Goal: Obtain resource: Obtain resource

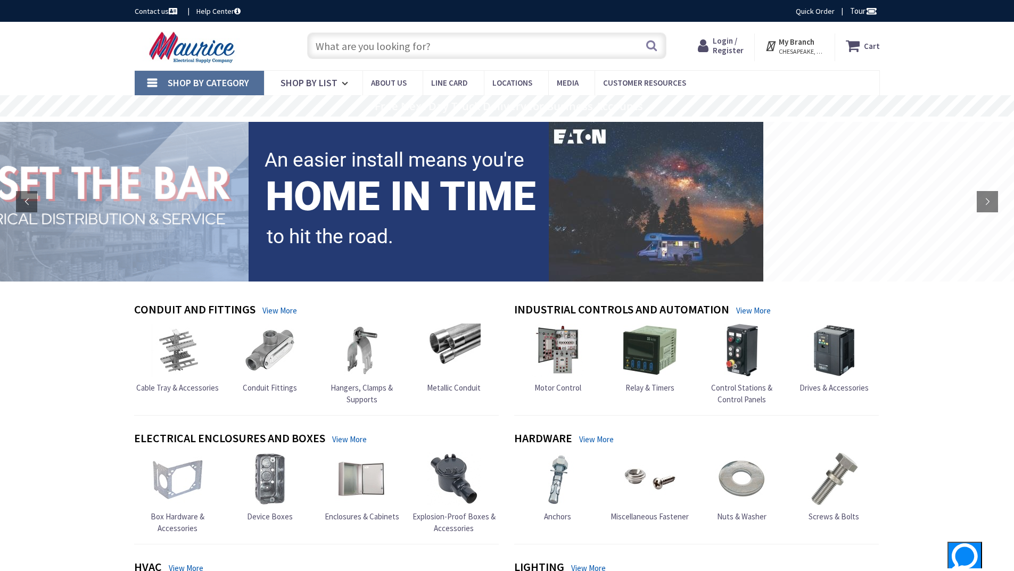
click at [753, 79] on nav "Shop By Category Conduit and Fittings Cable Tray & Accessories Cable Trays Cabl…" at bounding box center [507, 83] width 745 height 26
drag, startPoint x: 753, startPoint y: 79, endPoint x: 748, endPoint y: 78, distance: 5.6
click at [748, 78] on nav "Shop By Category Conduit and Fittings Cable Tray & Accessories Cable Trays Cabl…" at bounding box center [507, 83] width 745 height 26
drag, startPoint x: 748, startPoint y: 77, endPoint x: 723, endPoint y: 75, distance: 25.1
click at [723, 75] on nav "Shop By Category Conduit and Fittings Cable Tray & Accessories Cable Trays Cabl…" at bounding box center [507, 83] width 745 height 26
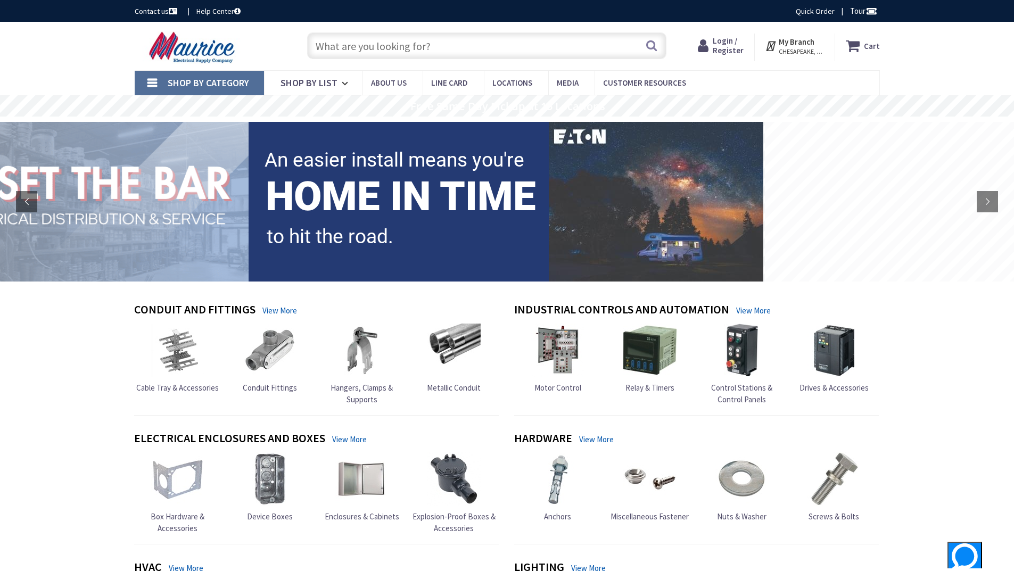
click at [192, 52] on img at bounding box center [194, 47] width 118 height 33
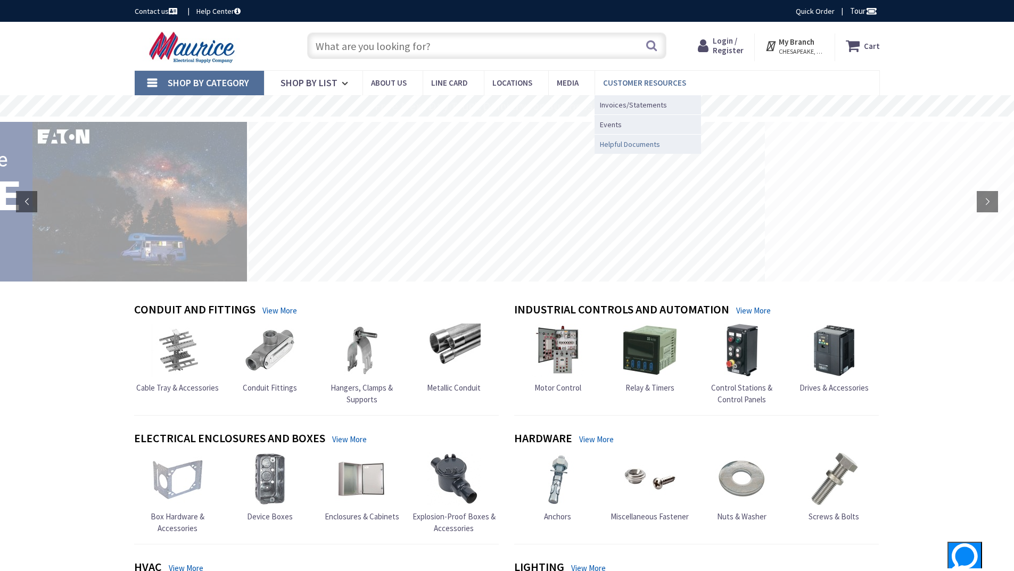
click at [613, 140] on span "Helpful Documents" at bounding box center [630, 144] width 60 height 11
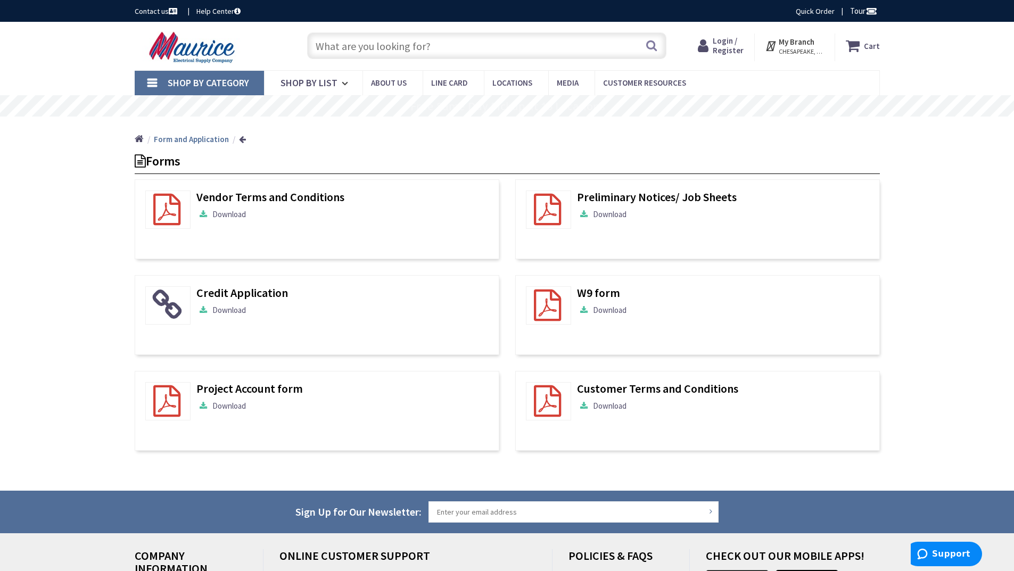
click at [166, 402] on link at bounding box center [167, 401] width 45 height 38
